Goal: Navigation & Orientation: Understand site structure

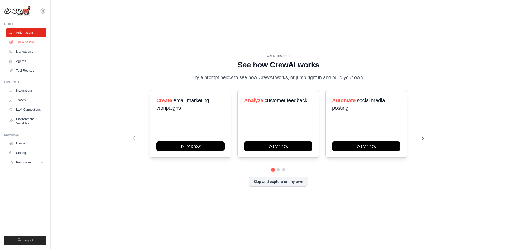
click at [13, 44] on icon at bounding box center [11, 42] width 4 height 4
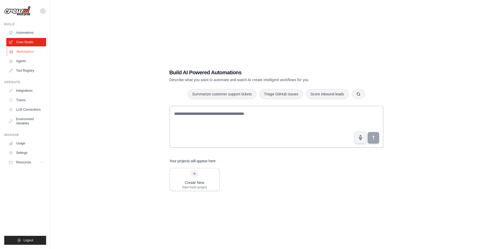
click at [32, 52] on link "Marketplace" at bounding box center [27, 51] width 40 height 8
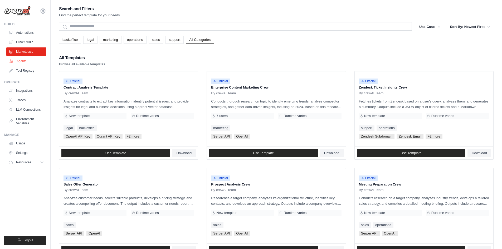
click at [33, 61] on link "Agents" at bounding box center [27, 61] width 40 height 8
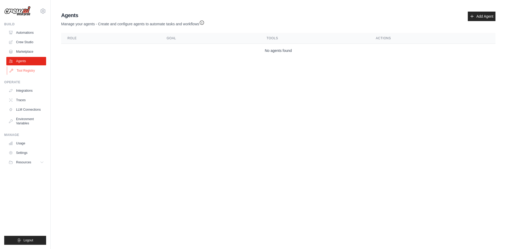
click at [21, 72] on link "Tool Registry" at bounding box center [27, 70] width 40 height 8
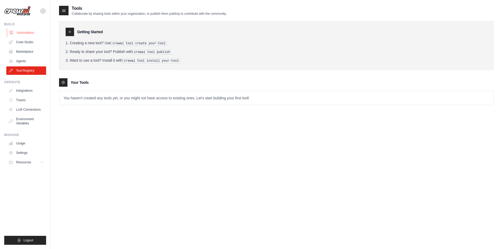
click at [30, 33] on link "Automations" at bounding box center [27, 32] width 40 height 8
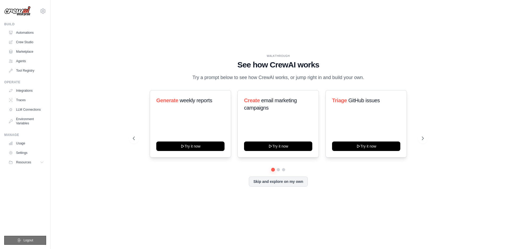
click at [15, 242] on button "Logout" at bounding box center [25, 240] width 42 height 9
click at [33, 238] on button "Logout" at bounding box center [25, 240] width 42 height 9
